Goal: Transaction & Acquisition: Download file/media

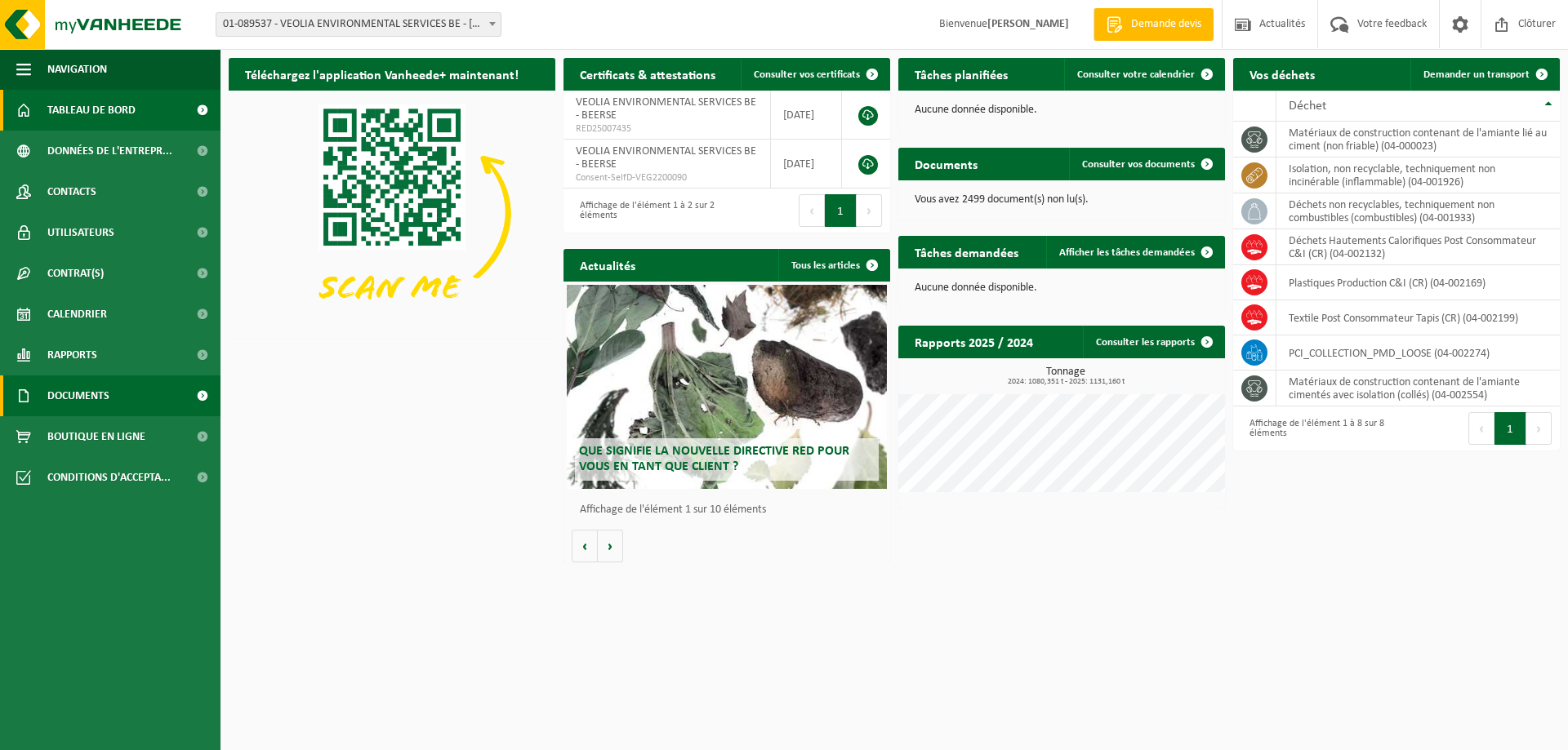
click at [94, 399] on span "Documents" at bounding box center [78, 395] width 62 height 40
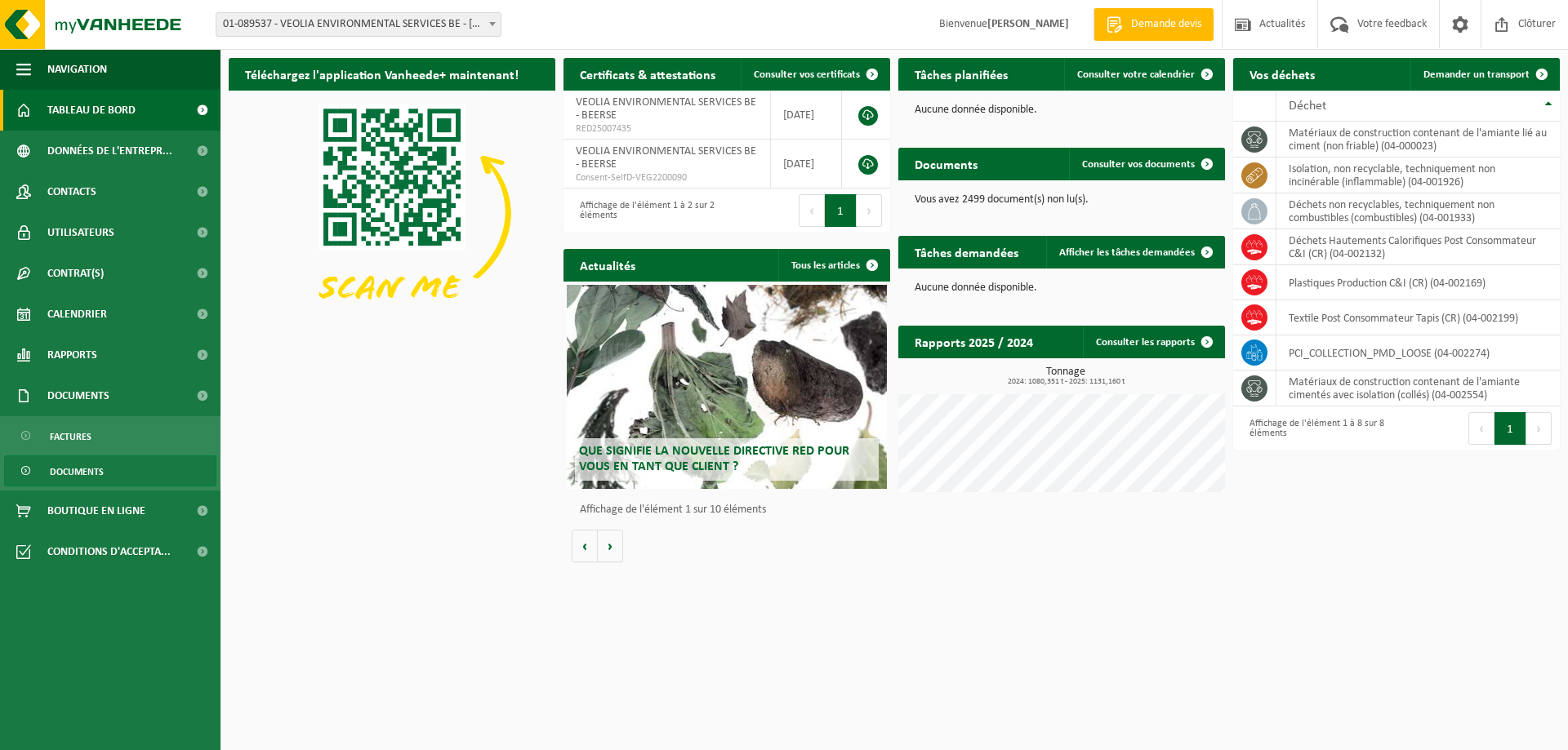
click at [83, 469] on span "Documents" at bounding box center [77, 472] width 54 height 31
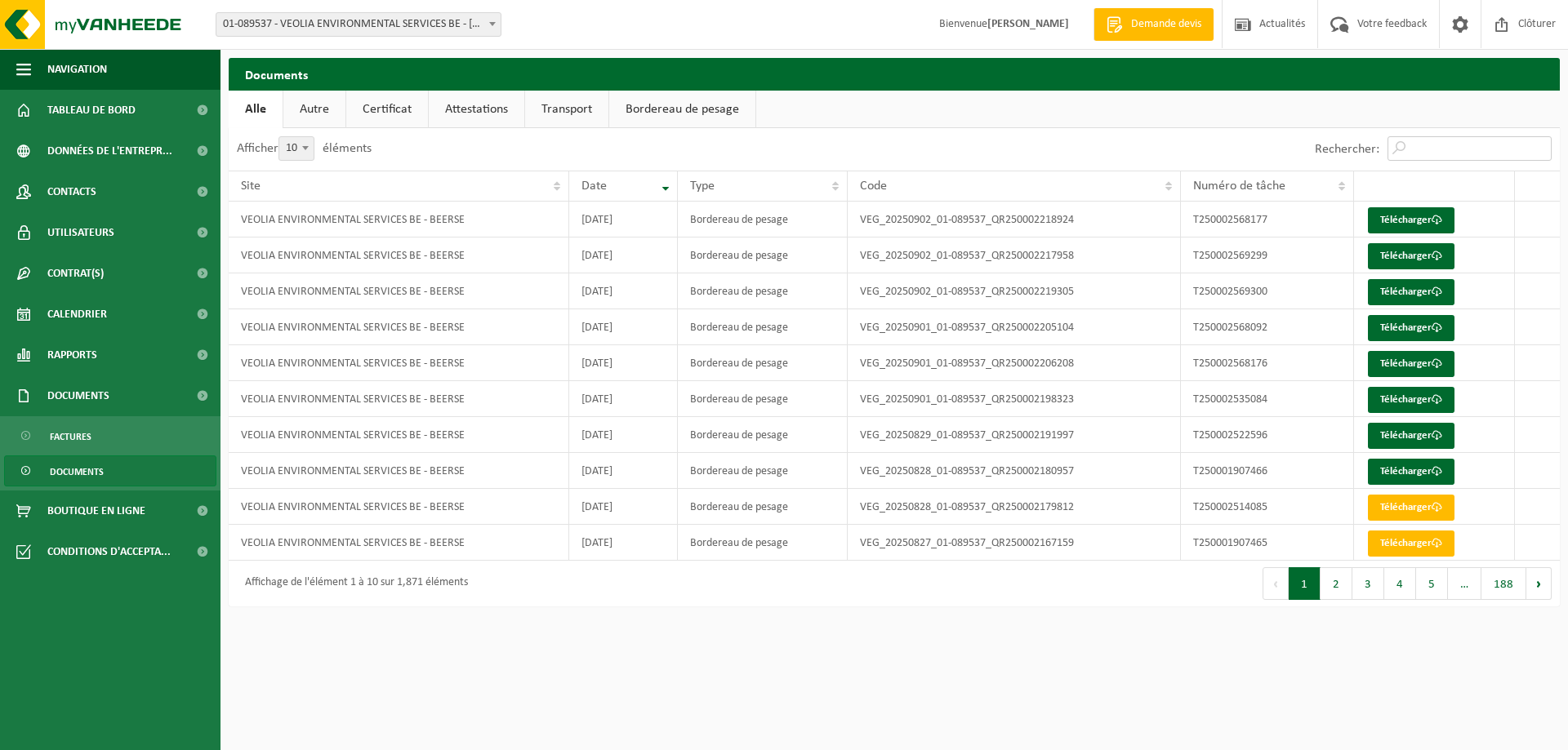
click at [1430, 149] on input "Rechercher:" at bounding box center [1469, 149] width 164 height 24
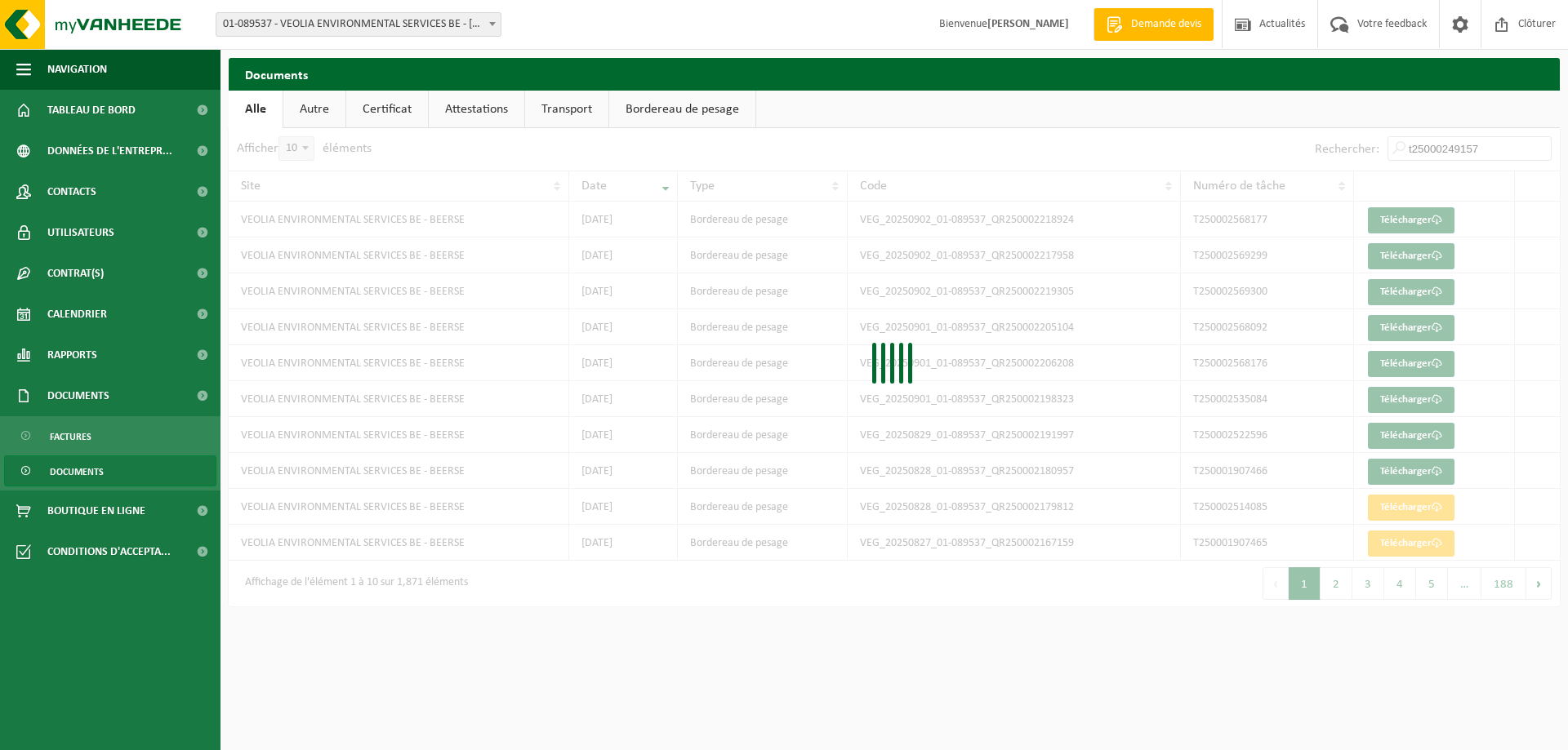
type input "t250002491570"
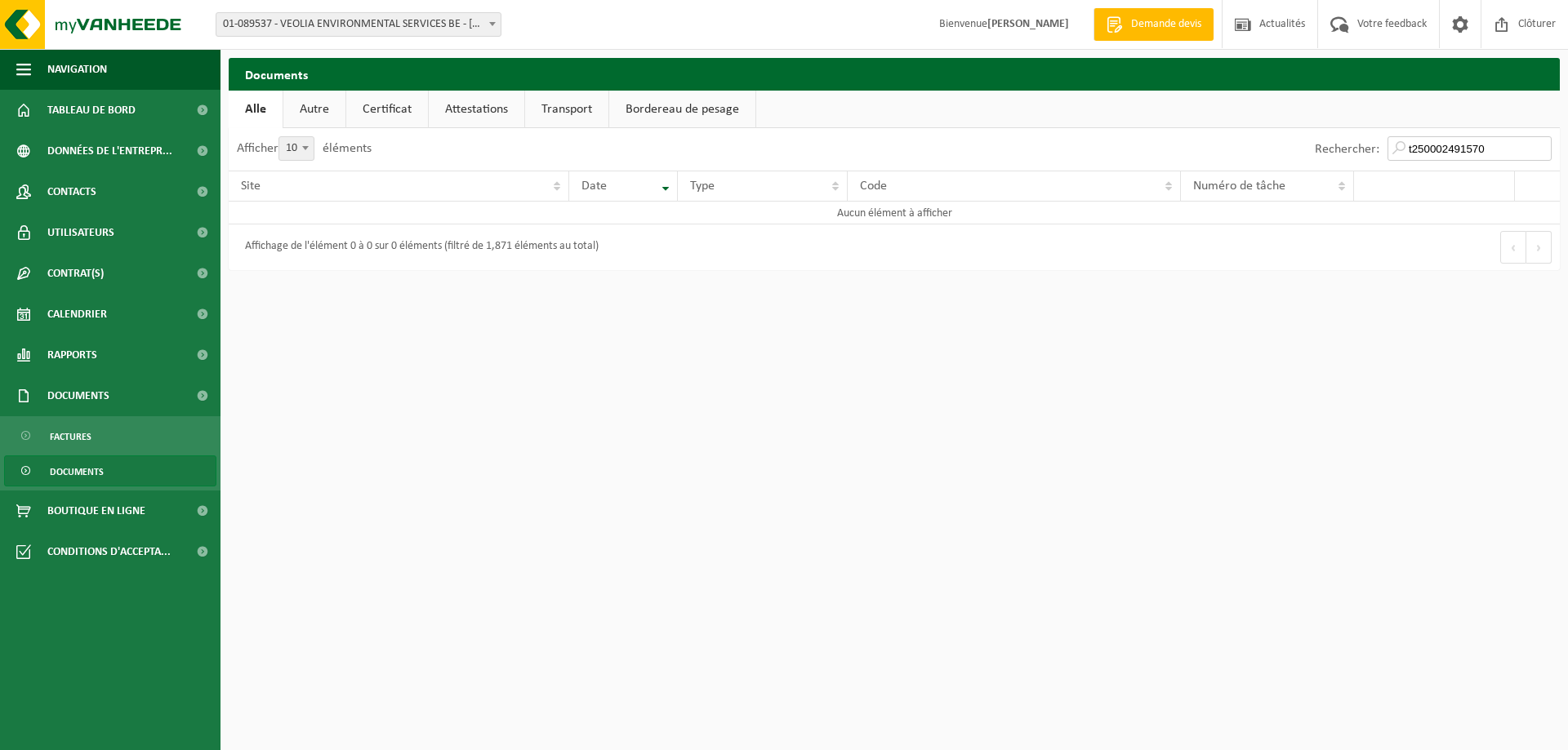
click at [1538, 147] on input "t250002491570" at bounding box center [1469, 149] width 164 height 24
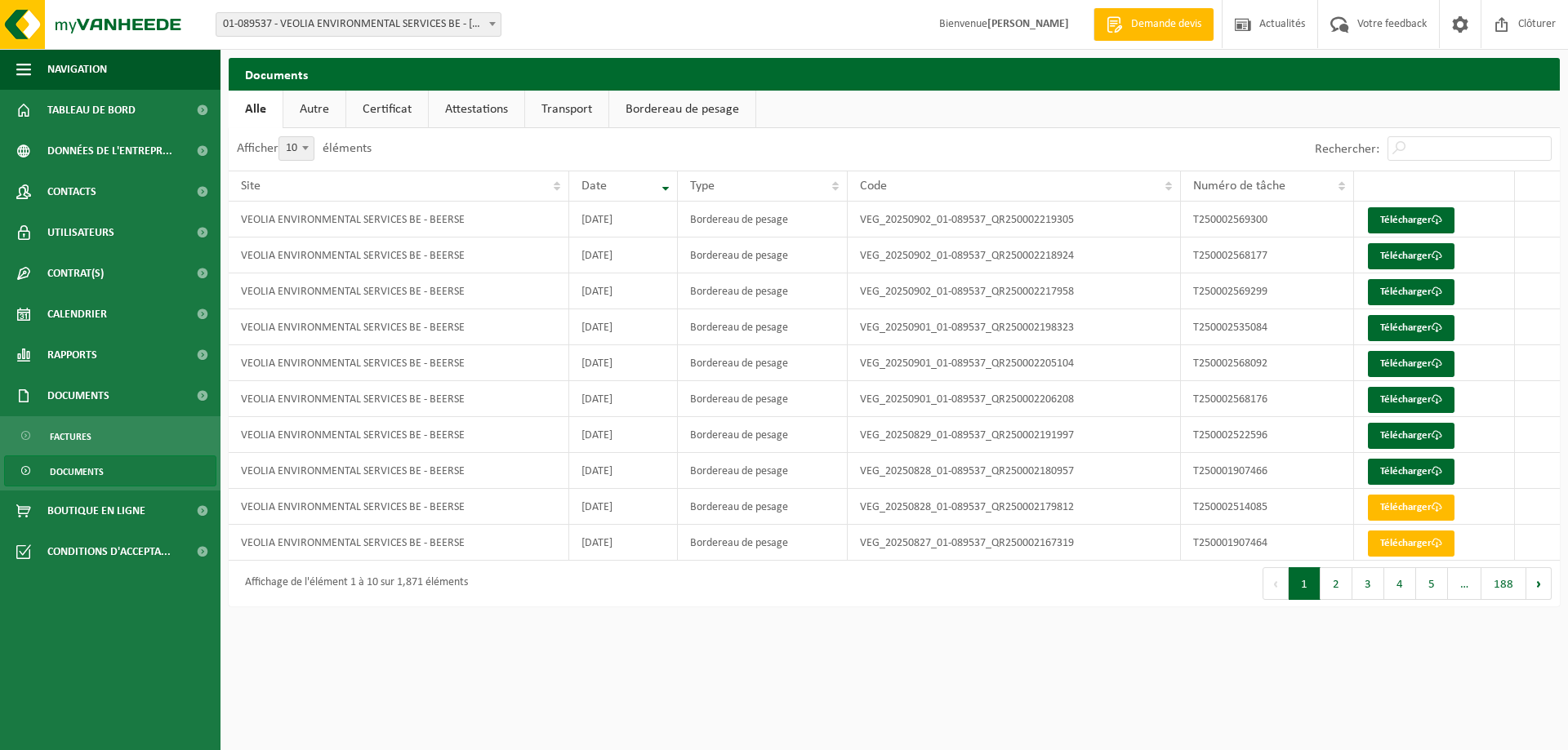
click at [78, 473] on span "Documents" at bounding box center [77, 472] width 54 height 31
click at [78, 472] on span "Documents" at bounding box center [77, 472] width 54 height 31
click at [1421, 144] on input "Rechercher:" at bounding box center [1469, 149] width 164 height 24
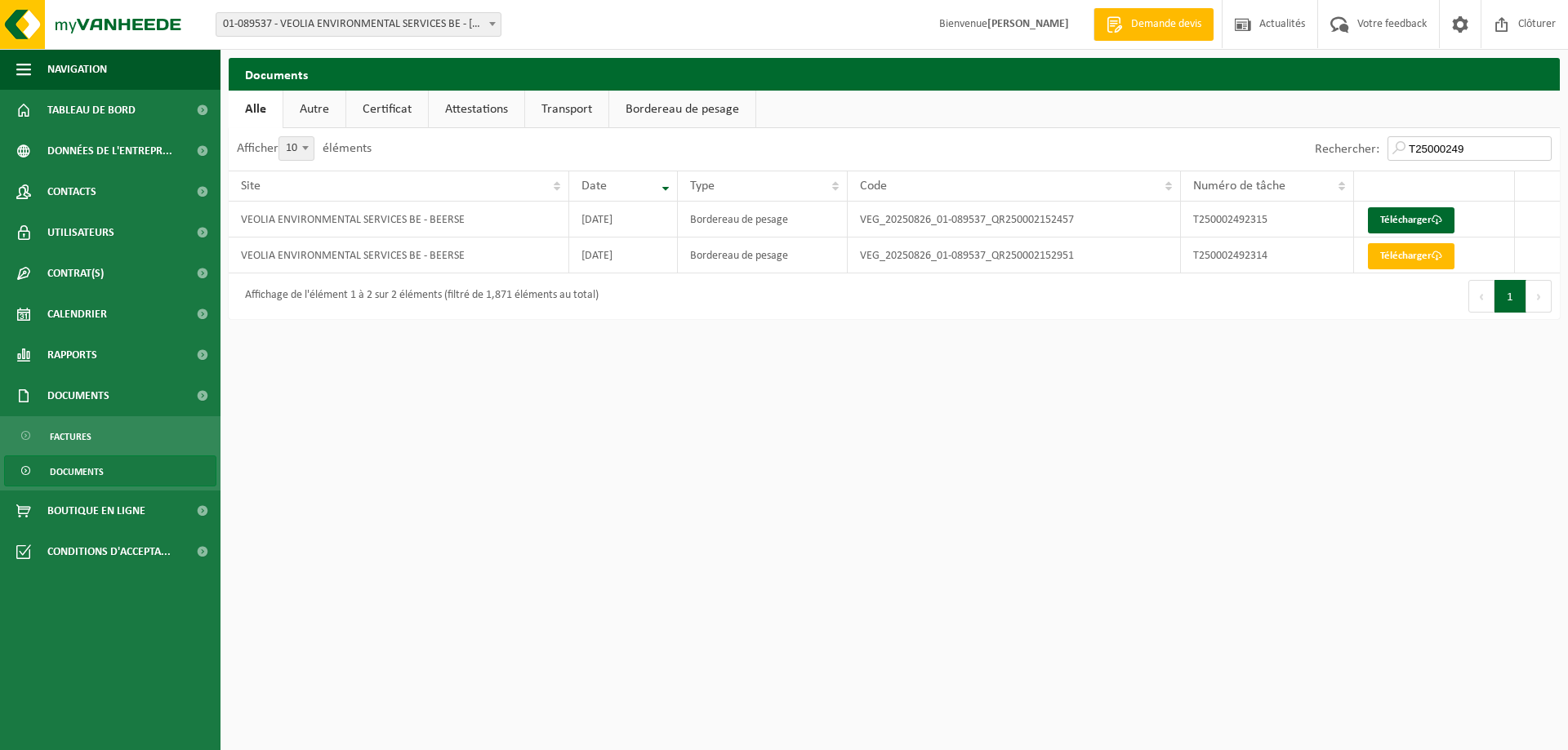
type input "T25000249"
click at [302, 145] on span at bounding box center [305, 148] width 16 height 21
click at [302, 137] on select "10 25 50 100" at bounding box center [307, 137] width 49 height 1
select select "100"
click at [1490, 146] on input "T25000249" at bounding box center [1469, 149] width 164 height 24
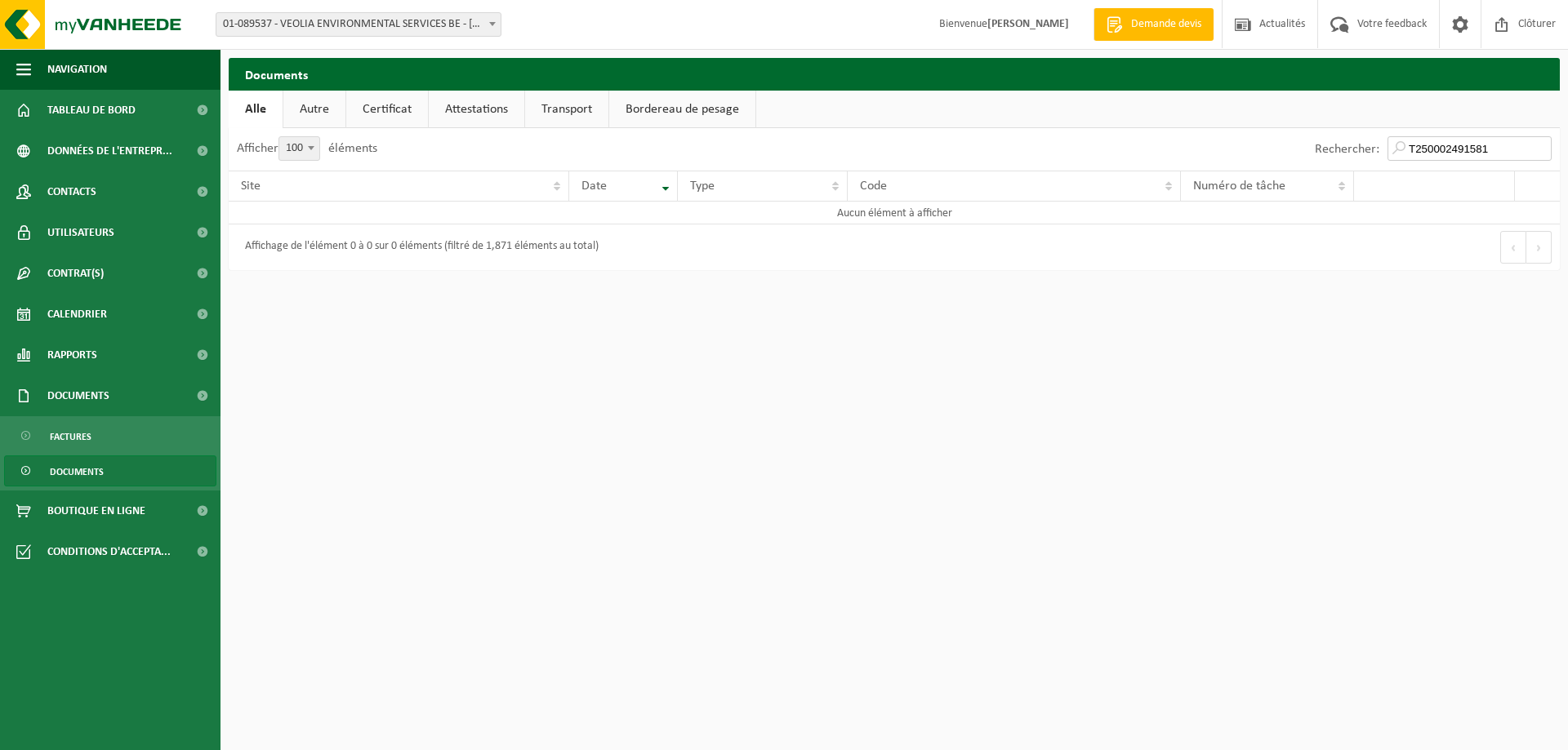
type input "T250002491581"
click at [383, 105] on link "Certificat" at bounding box center [387, 109] width 82 height 38
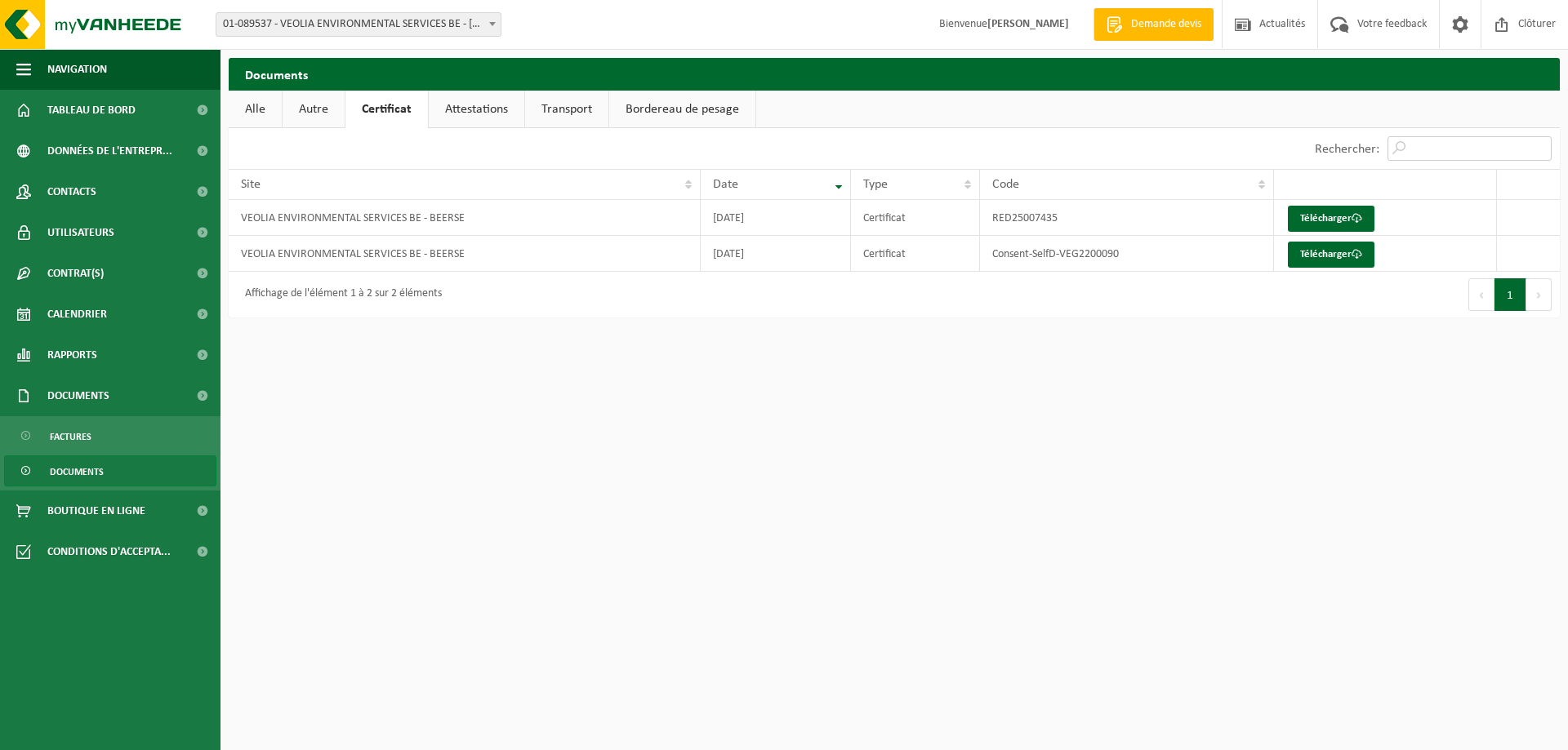
click at [1473, 140] on input "Rechercher:" at bounding box center [1469, 149] width 164 height 24
click at [1497, 145] on input "Rechercher:" at bounding box center [1469, 149] width 164 height 24
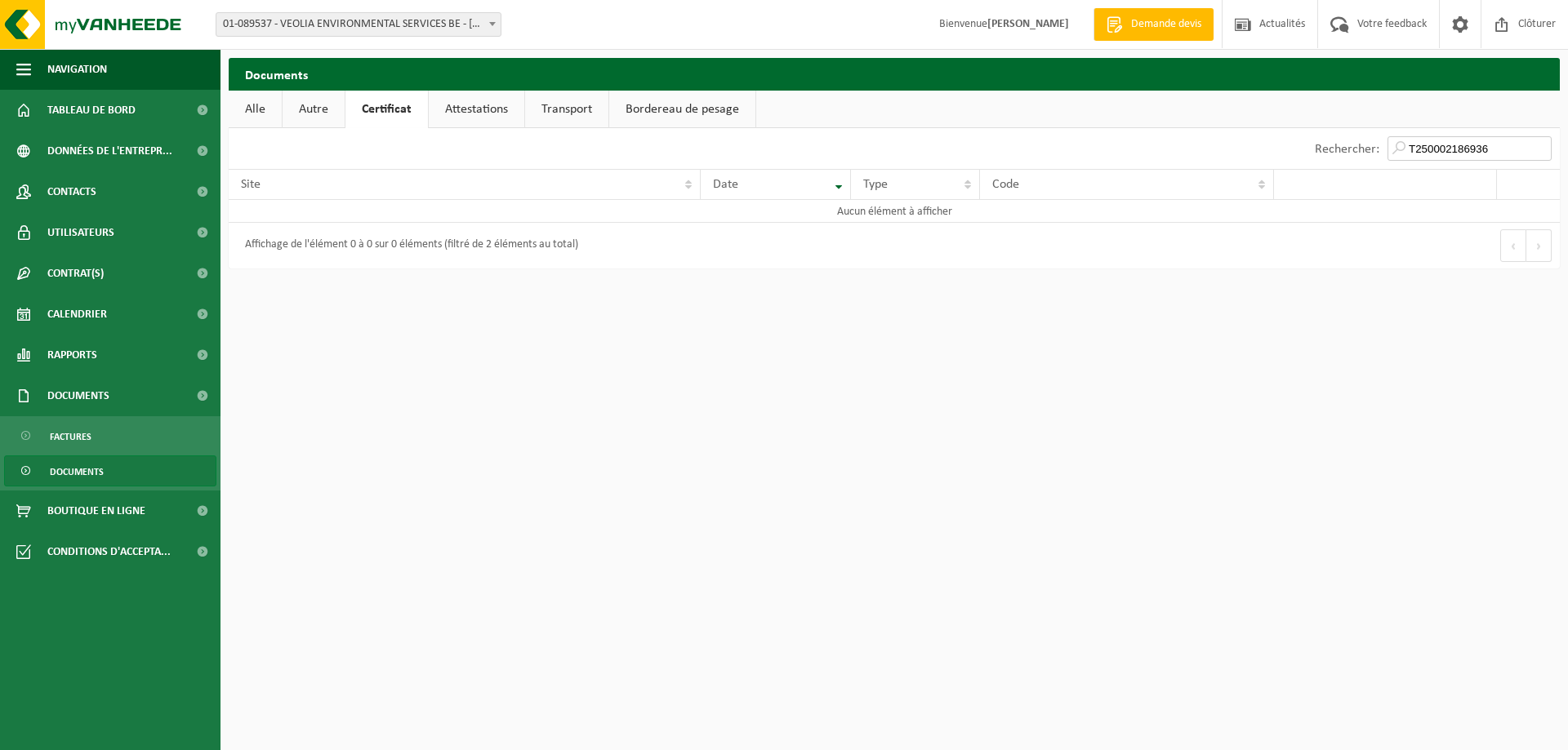
drag, startPoint x: 1504, startPoint y: 151, endPoint x: 1445, endPoint y: 146, distance: 59.2
click at [1445, 146] on input "T250002186936" at bounding box center [1469, 149] width 164 height 24
type input "T250002491570"
click at [253, 99] on link "Alle" at bounding box center [255, 109] width 53 height 38
click at [1540, 150] on input "T250002491581" at bounding box center [1469, 149] width 164 height 24
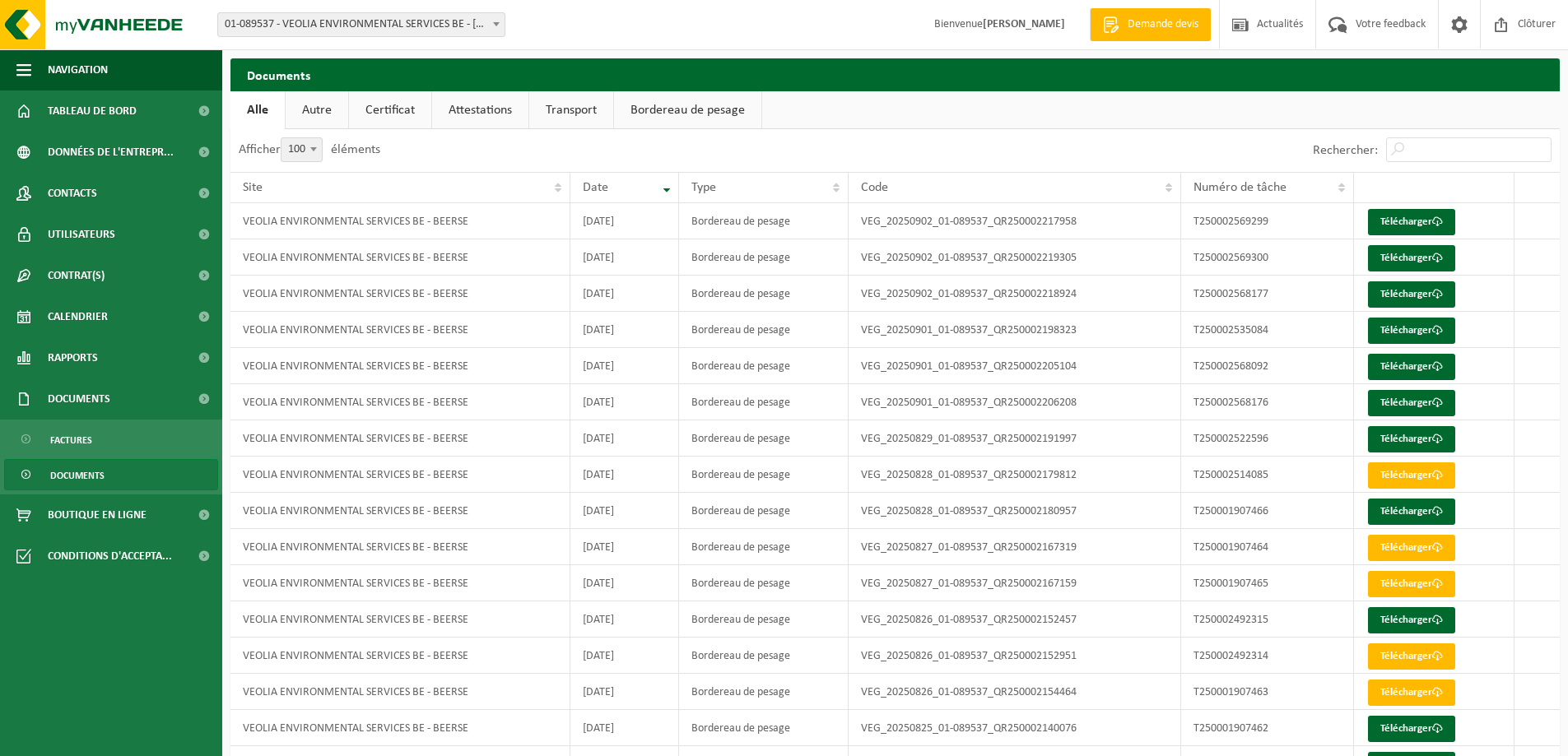
click at [78, 479] on span "Documents" at bounding box center [77, 475] width 55 height 31
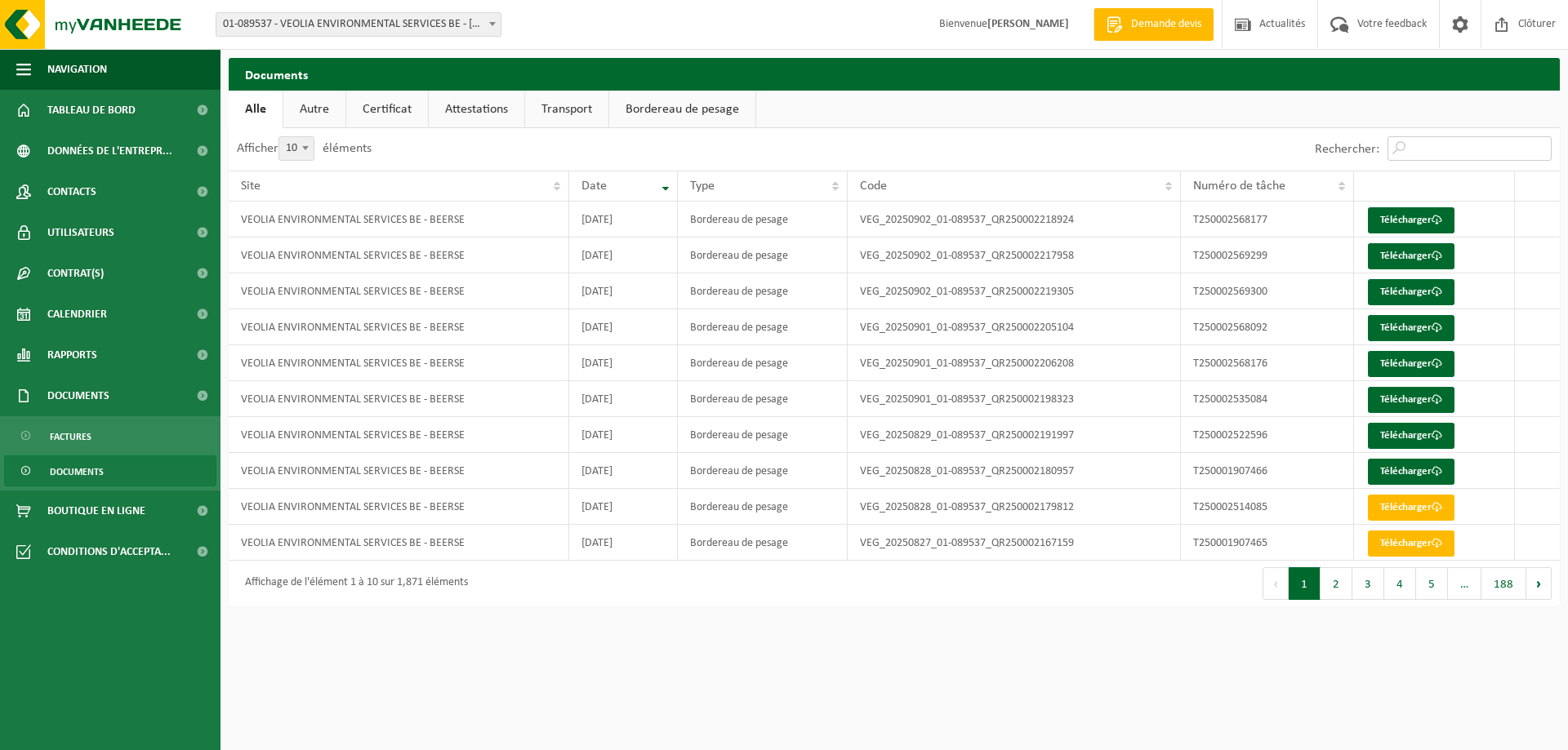
click at [1430, 149] on input "Rechercher:" at bounding box center [1469, 149] width 164 height 24
click at [1473, 149] on input "2025-" at bounding box center [1469, 149] width 164 height 24
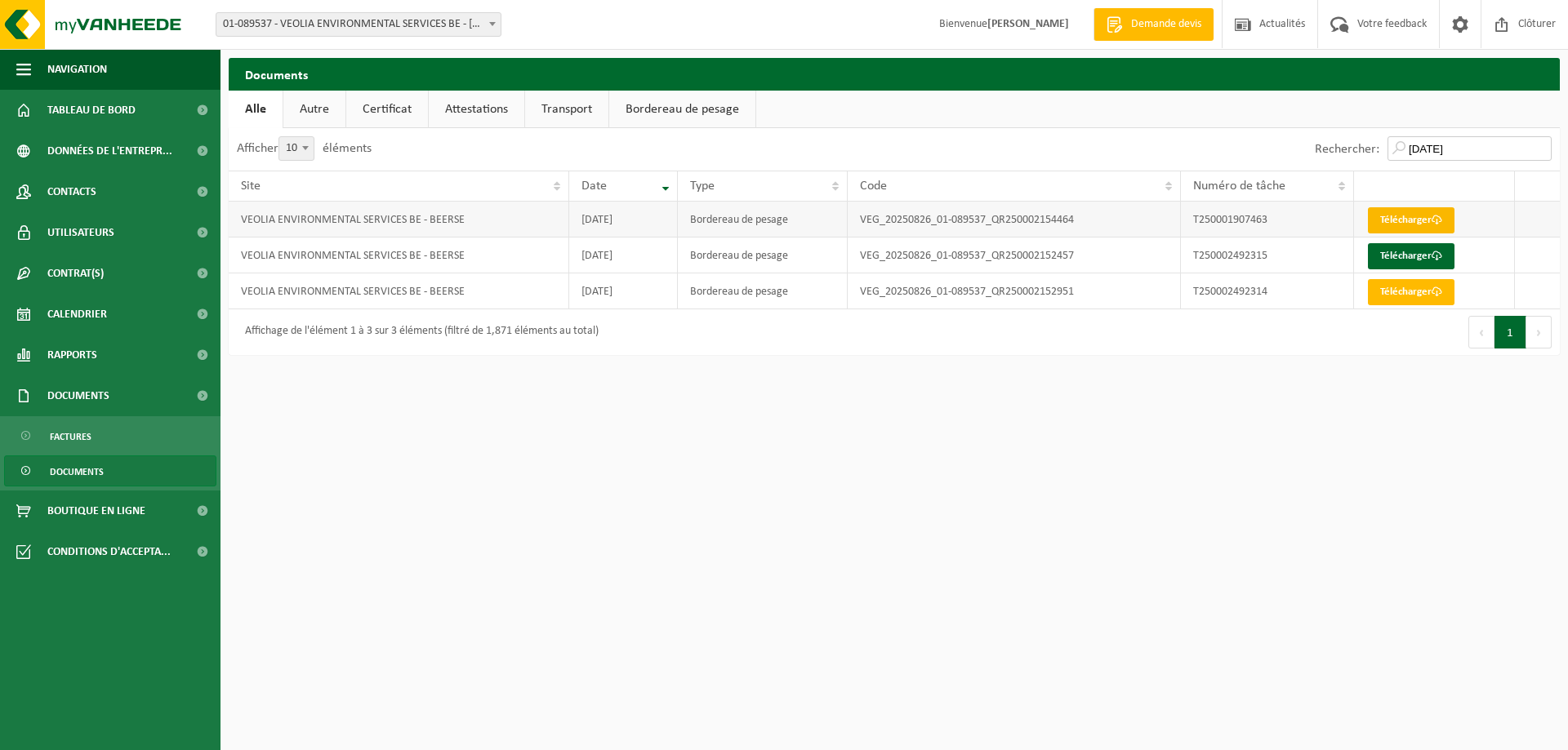
type input "[DATE]"
click at [1421, 221] on link "Télécharger" at bounding box center [1411, 220] width 87 height 26
click at [1412, 253] on link "Télécharger" at bounding box center [1411, 256] width 87 height 26
click at [1396, 290] on link "Télécharger" at bounding box center [1411, 292] width 87 height 26
click at [79, 471] on span "Documents" at bounding box center [77, 472] width 54 height 31
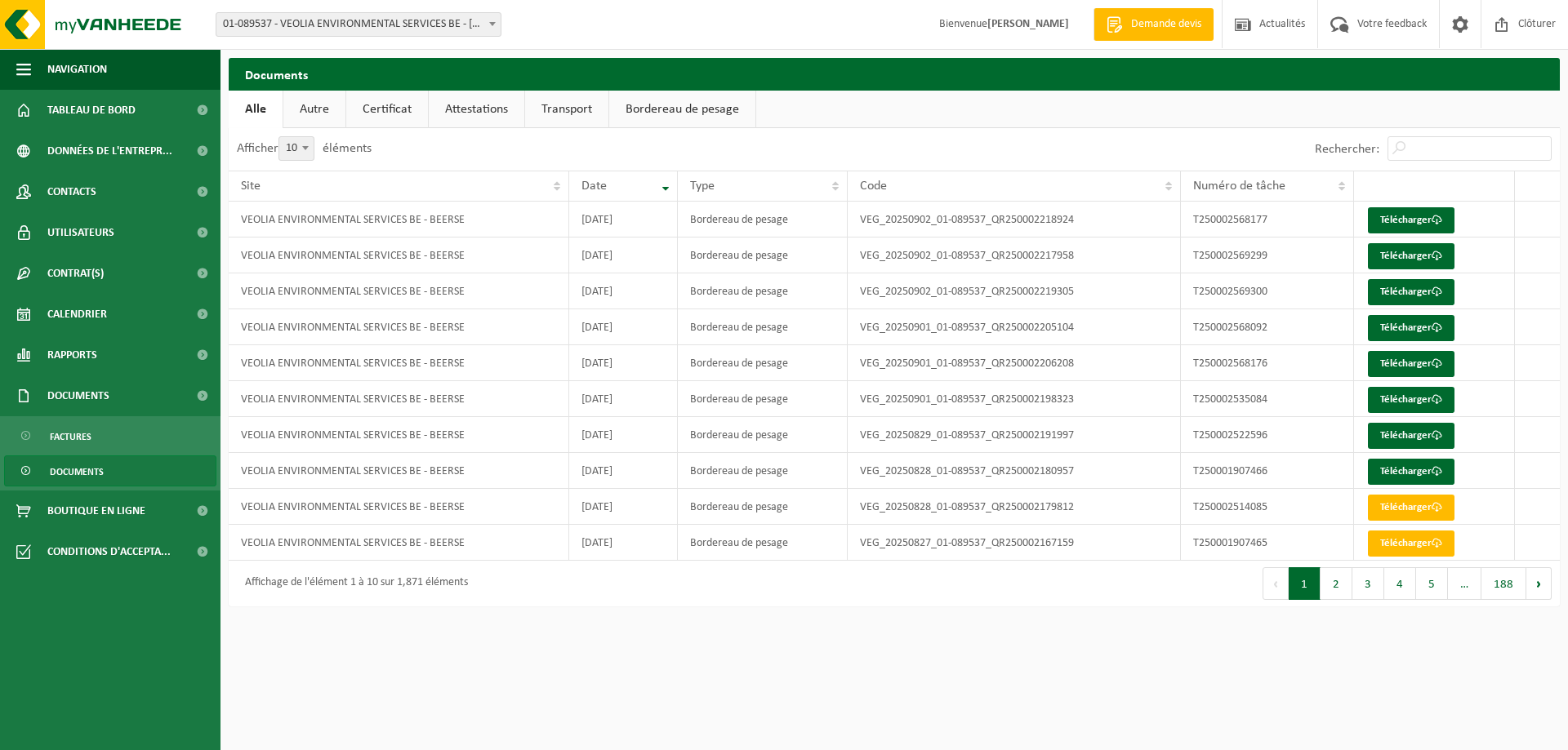
click at [79, 471] on span "Documents" at bounding box center [77, 472] width 54 height 31
click at [1469, 147] on input "Rechercher:" at bounding box center [1469, 149] width 164 height 24
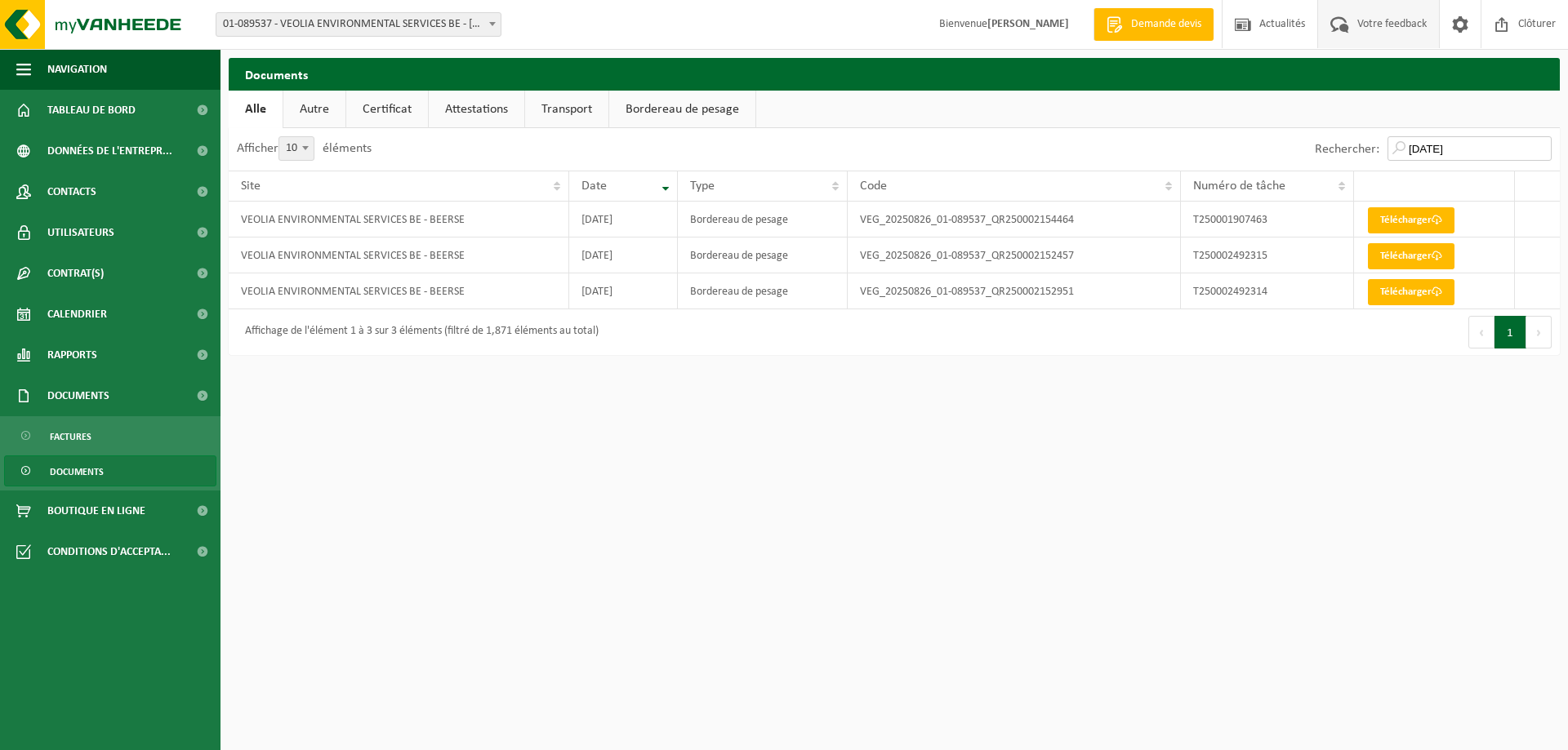
type input "[DATE]"
